Goal: Information Seeking & Learning: Check status

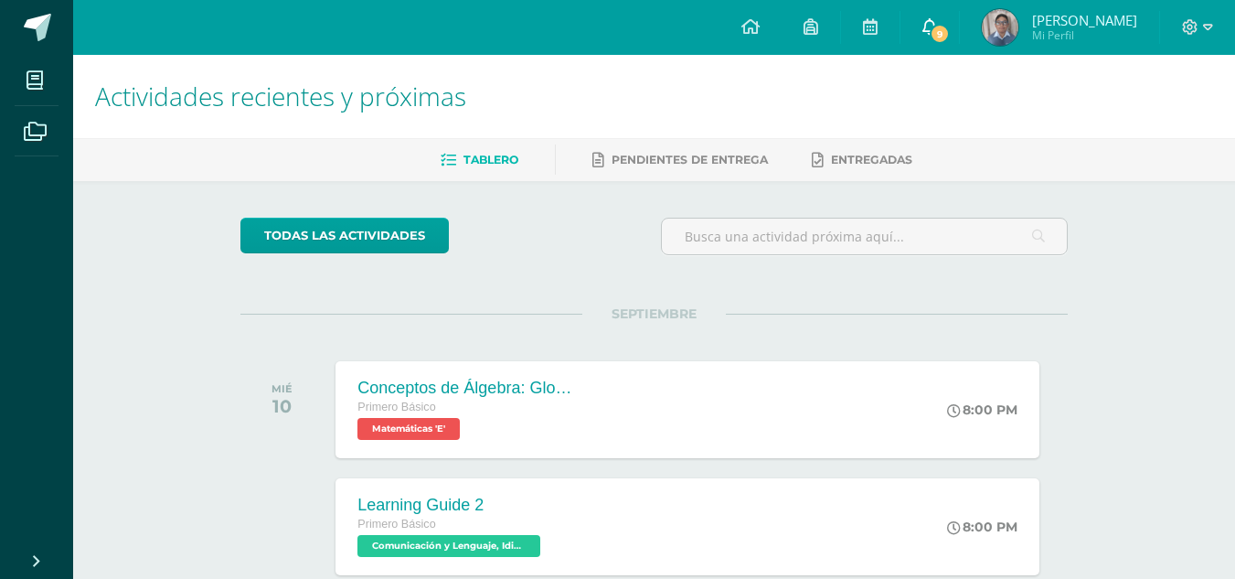
click at [926, 41] on link "9" at bounding box center [930, 27] width 59 height 55
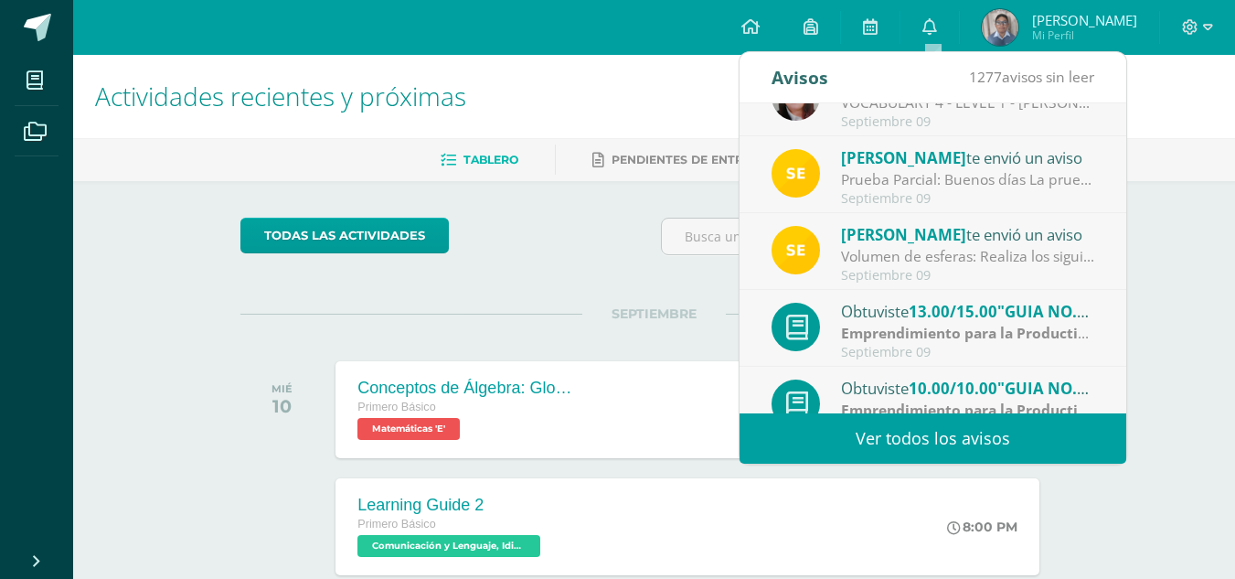
scroll to position [304, 0]
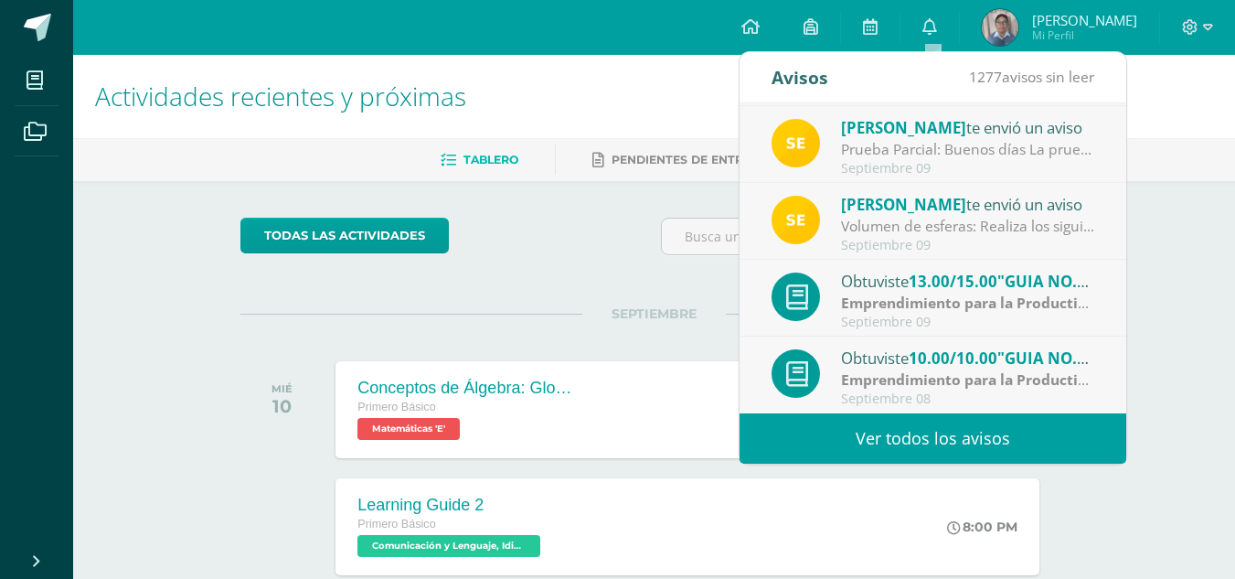
click at [953, 441] on link "Ver todos los avisos" at bounding box center [933, 438] width 387 height 50
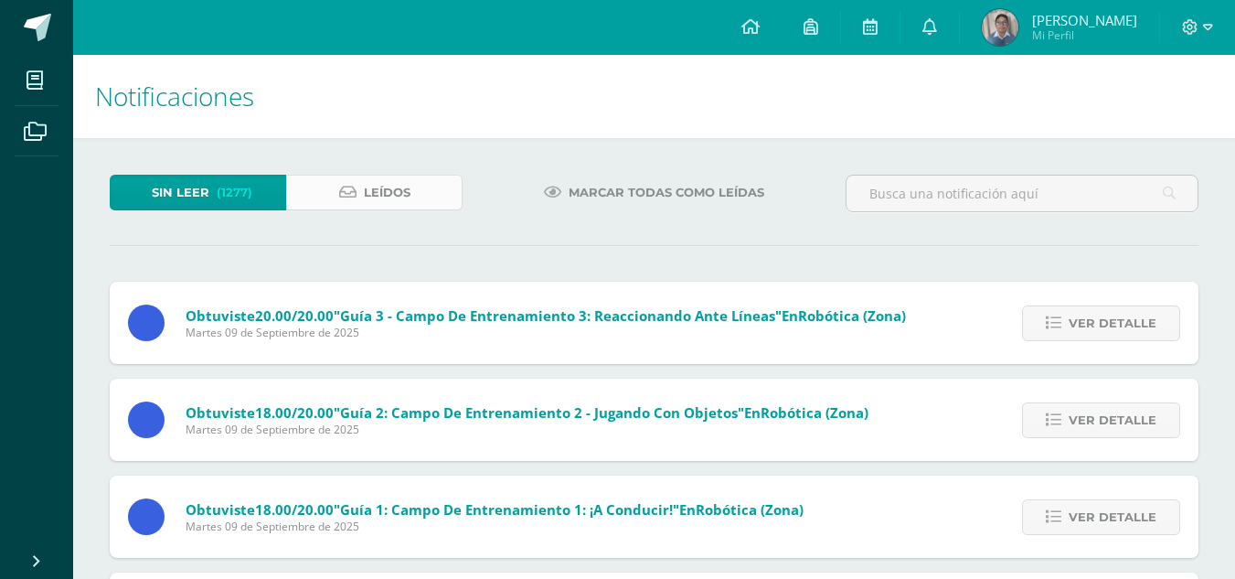
click at [398, 200] on span "Leídos" at bounding box center [387, 193] width 47 height 34
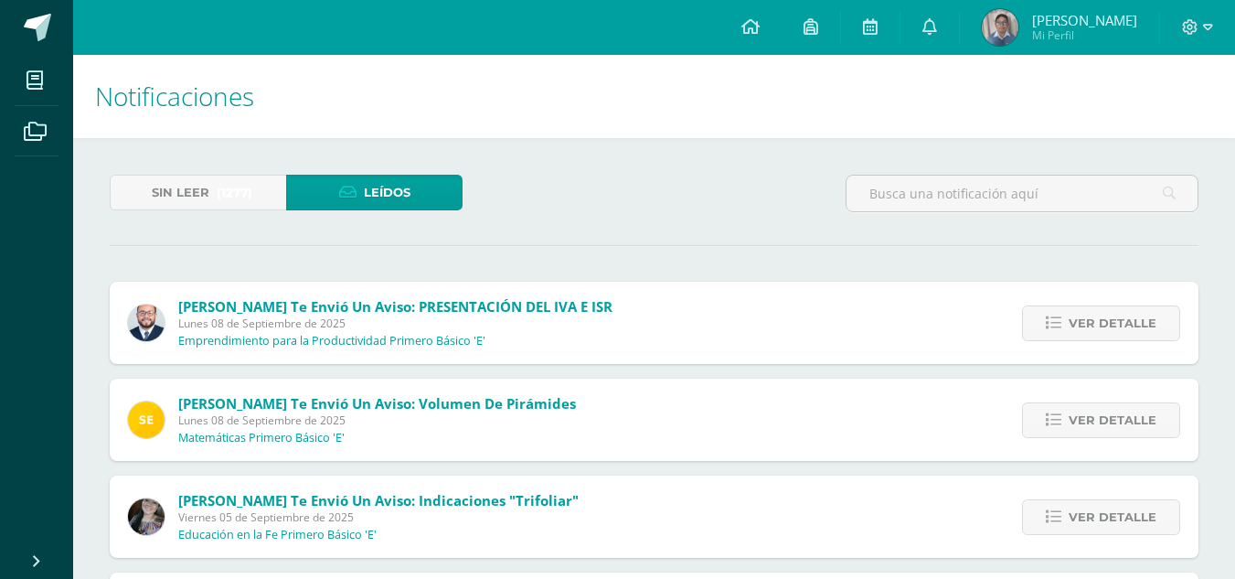
scroll to position [91, 0]
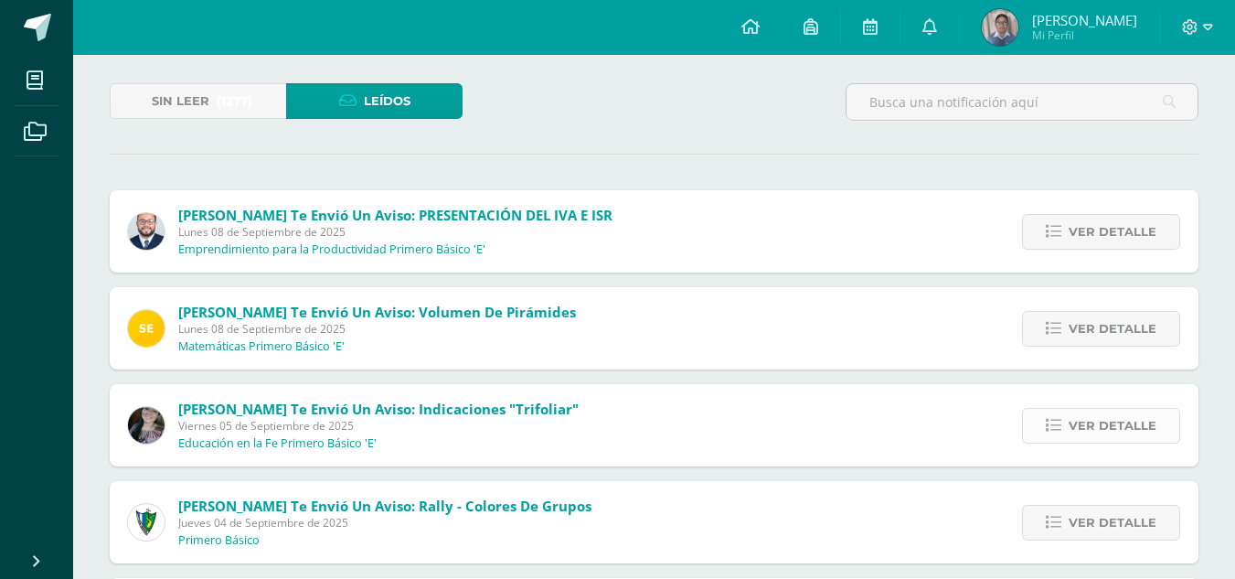
click at [1107, 430] on span "Ver detalle" at bounding box center [1113, 426] width 88 height 34
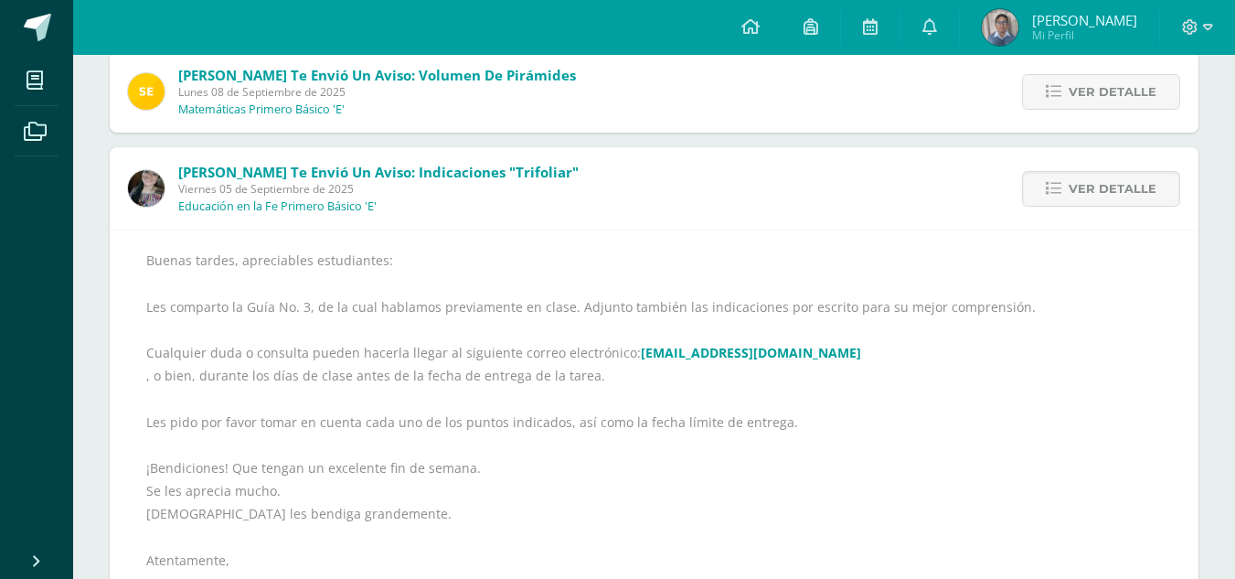
scroll to position [457, 0]
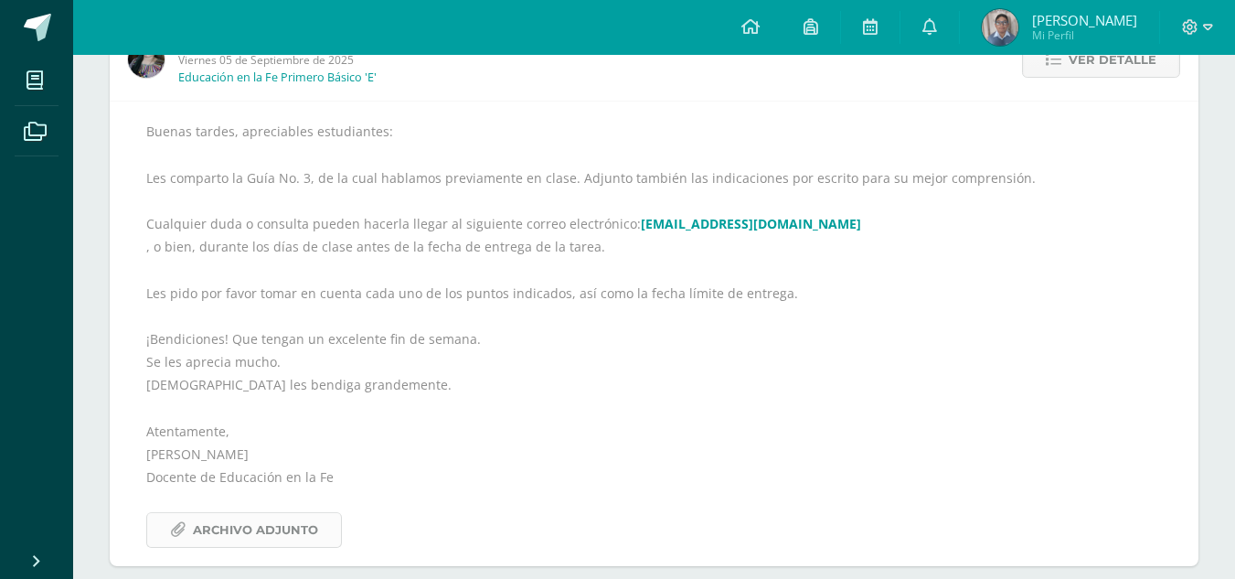
click at [298, 532] on span "Archivo Adjunto" at bounding box center [255, 530] width 125 height 34
